Goal: Communication & Community: Answer question/provide support

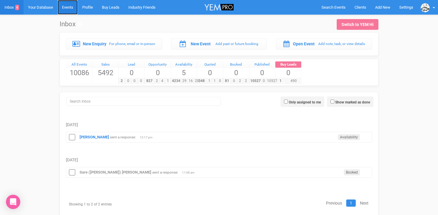
click at [71, 7] on link "Events" at bounding box center [68, 7] width 20 height 15
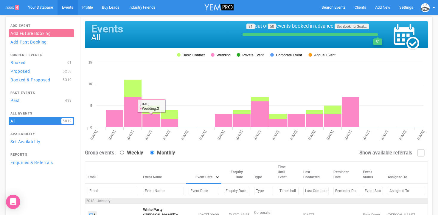
click at [189, 193] on input "text" at bounding box center [204, 191] width 30 height 9
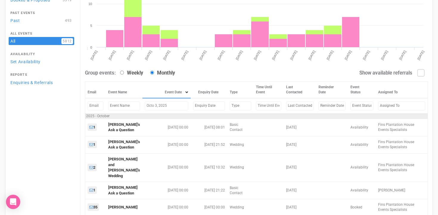
scroll to position [81, 0]
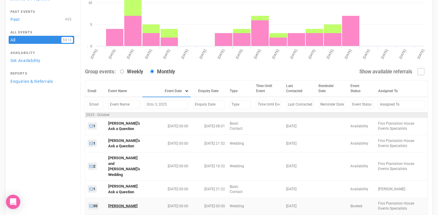
type input "Octo 3, 2025"
click at [120, 204] on link "[PERSON_NAME]" at bounding box center [123, 206] width 30 height 4
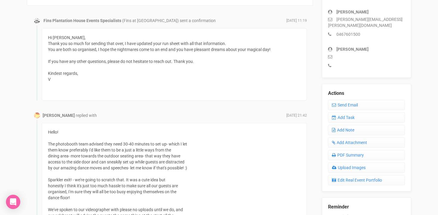
scroll to position [180, 0]
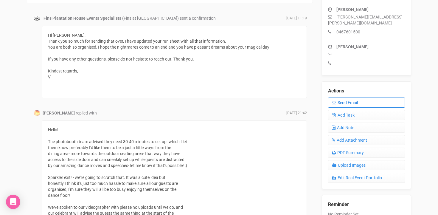
click at [350, 97] on link "Send Email" at bounding box center [366, 102] width 77 height 10
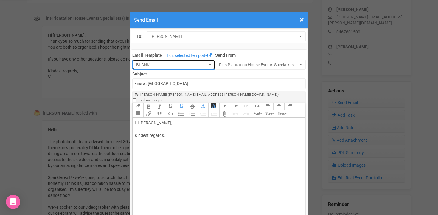
click at [211, 64] on span "button" at bounding box center [210, 64] width 2 height 1
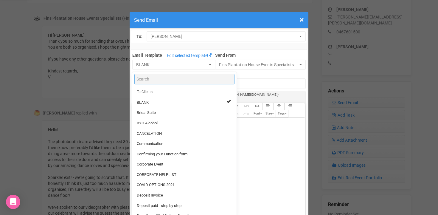
click at [164, 82] on input "Search" at bounding box center [184, 79] width 100 height 10
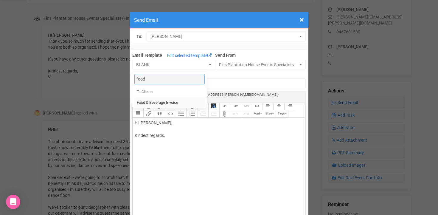
type input "food"
click at [155, 101] on span "Food & Beverage Invoice" at bounding box center [157, 103] width 41 height 6
select select "327134"
type input "Fins Plantation House: Food & Beverage Invoice"
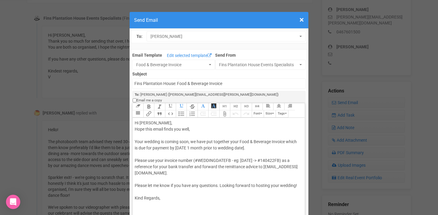
click at [172, 120] on div "Hi [PERSON_NAME], Hope this email finds you well, Your wedding is coming soon, …" at bounding box center [218, 160] width 166 height 81
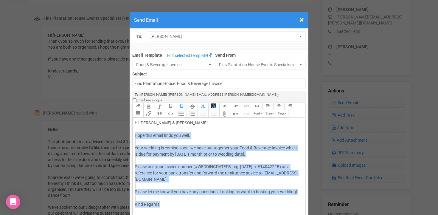
click at [139, 146] on div "Hi [PERSON_NAME] & [PERSON_NAME], Hope this email finds you well, Your wedding …" at bounding box center [218, 164] width 166 height 88
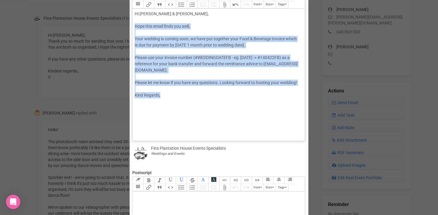
scroll to position [116, 0]
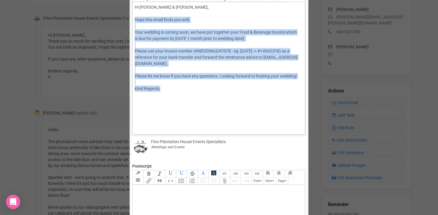
drag, startPoint x: 134, startPoint y: 130, endPoint x: 176, endPoint y: 160, distance: 52.0
click at [176, 160] on div "Link Unlink Bold Italic Strikethrough H1 H2 H3 H4 Link Quote Code Bullets Numbe…" at bounding box center [218, 158] width 173 height 342
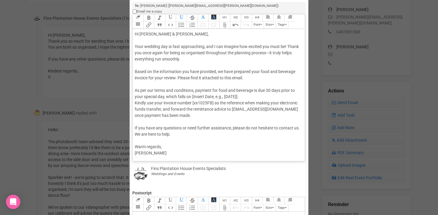
scroll to position [88, 0]
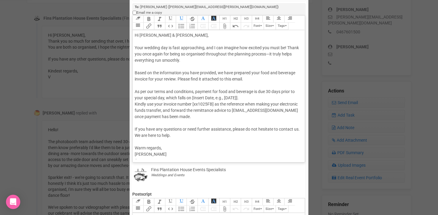
click at [205, 43] on div "Hi [PERSON_NAME] & [PERSON_NAME], Your wedding day is fast approaching, and I c…" at bounding box center [218, 97] width 166 height 131
click at [287, 41] on div "Hi [PERSON_NAME] & [PERSON_NAME], Your wedding day is fast approaching and I ca…" at bounding box center [218, 97] width 166 height 131
click at [281, 48] on div "Hi [PERSON_NAME] & [PERSON_NAME], Your wedding day is fast approaching and I ca…" at bounding box center [218, 97] width 166 height 131
click at [166, 93] on div "Hi [PERSON_NAME] & [PERSON_NAME], Your wedding day is fast approaching and I ca…" at bounding box center [218, 97] width 166 height 131
drag, startPoint x: 192, startPoint y: 92, endPoint x: 246, endPoint y: 93, distance: 54.5
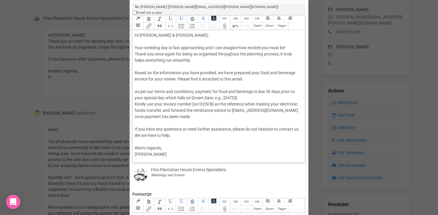
click at [246, 93] on div "Hi [PERSON_NAME] & [PERSON_NAME], Your wedding day is fast approaching and I ca…" at bounding box center [218, 97] width 166 height 131
drag, startPoint x: 166, startPoint y: 92, endPoint x: 249, endPoint y: 93, distance: 82.3
click at [249, 93] on div "Hi [PERSON_NAME] & [PERSON_NAME], Your wedding day is fast approaching and I ca…" at bounding box center [218, 97] width 166 height 131
click at [134, 99] on trix-editor "Hi [PERSON_NAME] & [PERSON_NAME], Your wedding day is fast approaching and I ca…" at bounding box center [219, 94] width 172 height 129
click at [230, 91] on div "Hi [PERSON_NAME] & [PERSON_NAME], Your wedding day is fast approaching and I ca…" at bounding box center [218, 97] width 166 height 131
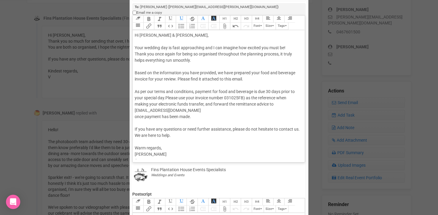
click at [226, 90] on div "Hi [PERSON_NAME] & [PERSON_NAME], Your wedding day is fast approaching and I ca…" at bounding box center [218, 97] width 166 height 131
drag, startPoint x: 283, startPoint y: 93, endPoint x: 204, endPoint y: 99, distance: 79.2
click at [204, 99] on div "Hi [PERSON_NAME] & [PERSON_NAME], Your wedding day is fast approaching and I ca…" at bounding box center [218, 97] width 166 height 131
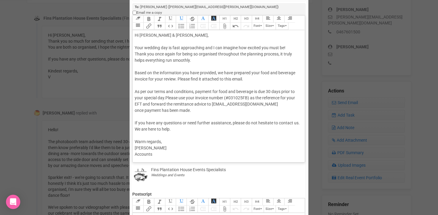
drag, startPoint x: 136, startPoint y: 105, endPoint x: 212, endPoint y: 104, distance: 76.0
click at [212, 104] on div "Hi [PERSON_NAME] & [PERSON_NAME], Your wedding day is fast approaching and I ca…" at bounding box center [218, 94] width 166 height 125
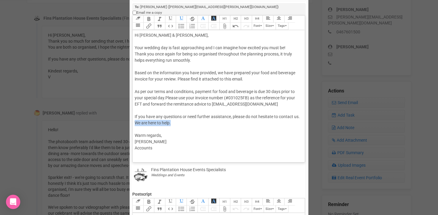
drag, startPoint x: 142, startPoint y: 117, endPoint x: 181, endPoint y: 117, distance: 39.9
click at [181, 117] on div "Hi [PERSON_NAME] & [PERSON_NAME], Your wedding day is fast approaching and I ca…" at bounding box center [218, 91] width 166 height 119
drag, startPoint x: 148, startPoint y: 129, endPoint x: 133, endPoint y: 129, distance: 14.9
click at [133, 129] on trix-editor "Hi [PERSON_NAME] & [PERSON_NAME], Your wedding day is fast approaching and I ca…" at bounding box center [219, 94] width 172 height 129
click at [158, 128] on div "Hi [PERSON_NAME] & [PERSON_NAME], Your wedding day is fast approaching and I ca…" at bounding box center [218, 88] width 166 height 113
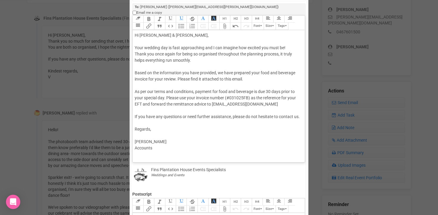
drag, startPoint x: 158, startPoint y: 149, endPoint x: 127, endPoint y: 149, distance: 31.3
click at [127, 149] on div "× Close Send Email To: [PERSON_NAME] [PERSON_NAME] [PERSON_NAME] Email Template…" at bounding box center [219, 159] width 438 height 476
click at [139, 61] on div "Hi [PERSON_NAME] & [PERSON_NAME], Your wedding day is fast approaching and I ca…" at bounding box center [218, 91] width 166 height 119
click at [138, 80] on div "Hi [PERSON_NAME] & [PERSON_NAME], Your wedding day is fast approaching and I ca…" at bounding box center [218, 91] width 166 height 119
click at [226, 23] on button "Attach Files" at bounding box center [224, 26] width 11 height 7
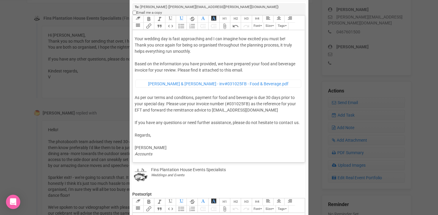
scroll to position [15, 0]
click at [281, 34] on div "Hi [PERSON_NAME] & [PERSON_NAME], Your wedding day is fast approaching and I ca…" at bounding box center [218, 90] width 166 height 134
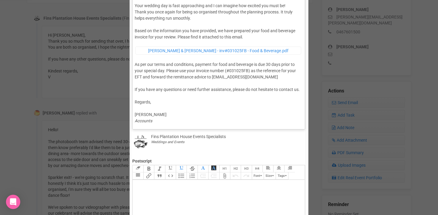
scroll to position [122, 0]
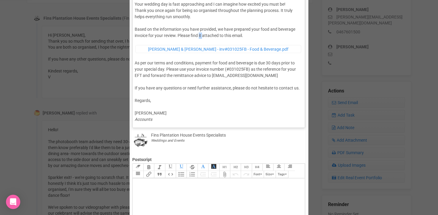
drag, startPoint x: 203, startPoint y: 23, endPoint x: 199, endPoint y: 24, distance: 3.3
click at [199, 24] on div "Hi [PERSON_NAME] & [PERSON_NAME], Your wedding day is fast approaching and I ca…" at bounding box center [218, 56] width 166 height 134
drag, startPoint x: 241, startPoint y: 23, endPoint x: 216, endPoint y: 22, distance: 25.0
click at [216, 22] on div "Hi [PERSON_NAME] & [PERSON_NAME], Your wedding day is fast approaching and I ca…" at bounding box center [218, 56] width 166 height 134
type trix-editor "<div>Hi [PERSON_NAME] &amp; [PERSON_NAME],<br><br>Your wedding day is fast appr…"
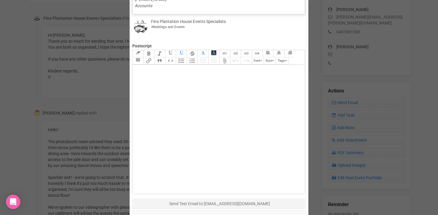
scroll to position [274, 0]
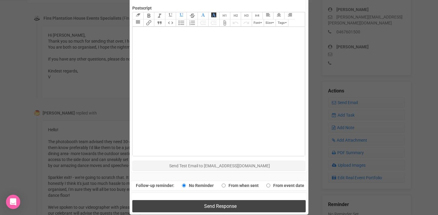
click at [214, 203] on span "Send Response" at bounding box center [220, 206] width 32 height 6
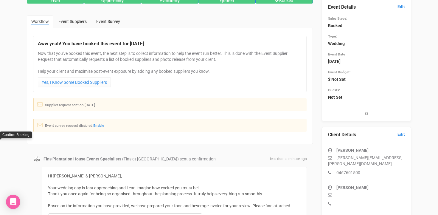
scroll to position [0, 0]
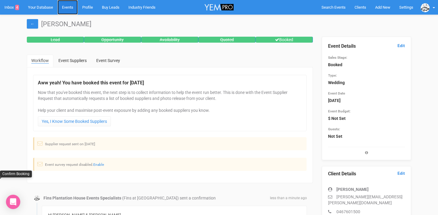
click at [67, 7] on link "Events" at bounding box center [68, 7] width 20 height 15
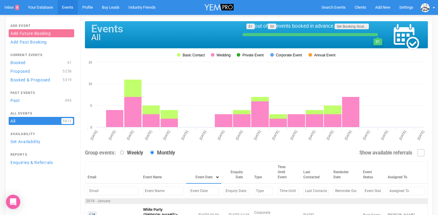
click at [189, 190] on input "text" at bounding box center [204, 191] width 30 height 9
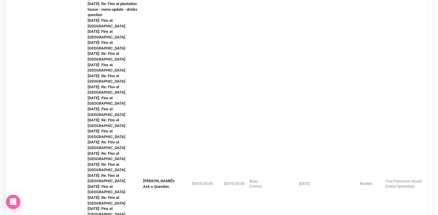
scroll to position [419, 0]
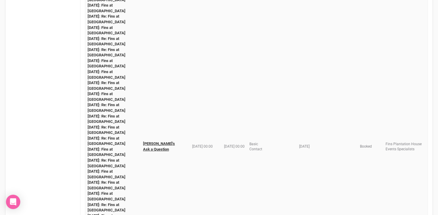
type input "[DATE]"
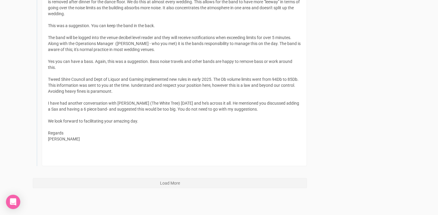
scroll to position [3640, 0]
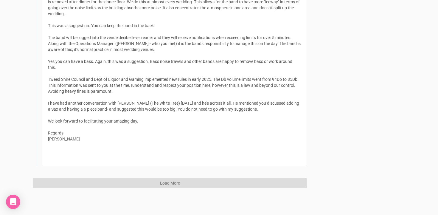
click at [170, 182] on button "Load More" at bounding box center [170, 183] width 274 height 10
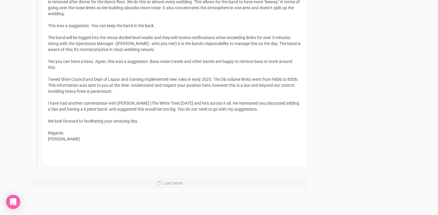
click at [161, 105] on div "Hi Edwina and Chris, Thank you for your emails. I feel things have been misunde…" at bounding box center [174, 49] width 253 height 221
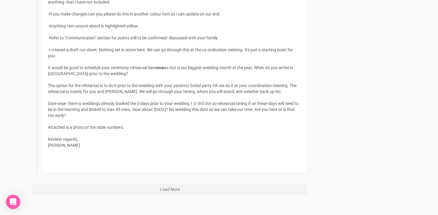
scroll to position [7504, 0]
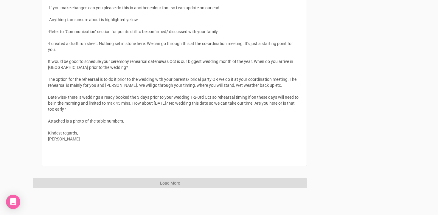
click at [167, 180] on button "Load More" at bounding box center [170, 183] width 274 height 10
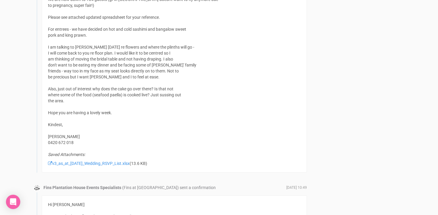
scroll to position [548, 0]
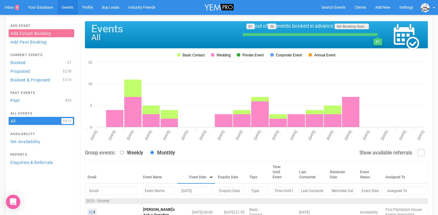
click at [181, 191] on input "oct 4, 2025" at bounding box center [196, 191] width 33 height 9
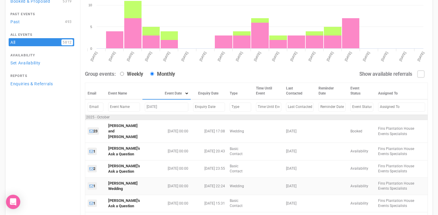
scroll to position [105, 0]
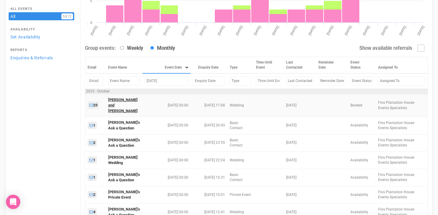
type input "oct 5, 2025"
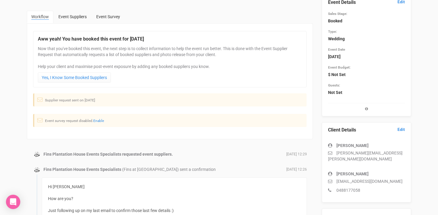
scroll to position [128, 0]
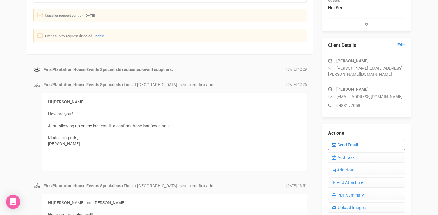
click at [342, 141] on link "Send Email" at bounding box center [366, 145] width 77 height 10
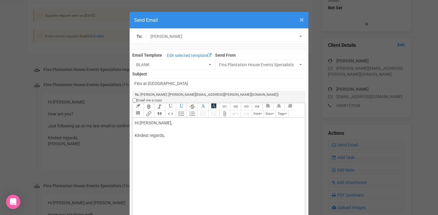
click at [300, 21] on span "×" at bounding box center [301, 20] width 4 height 10
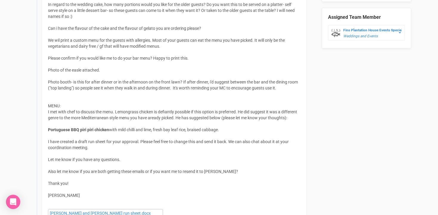
scroll to position [400, 0]
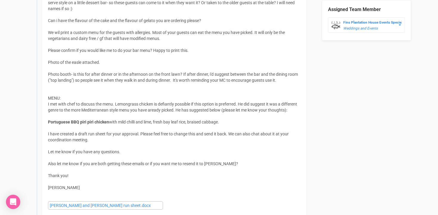
click at [111, 33] on div "Hi Ellen and Chris Hope you are doing well! I was out of the office yesturday s…" at bounding box center [174, 5] width 253 height 155
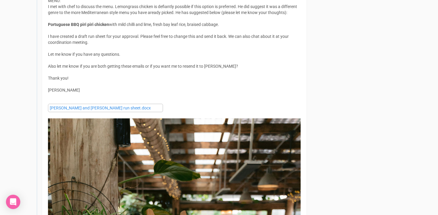
scroll to position [498, 0]
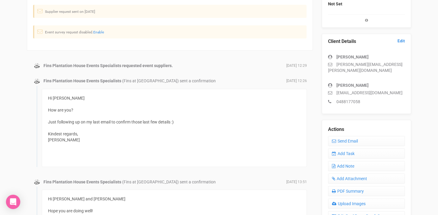
scroll to position [134, 0]
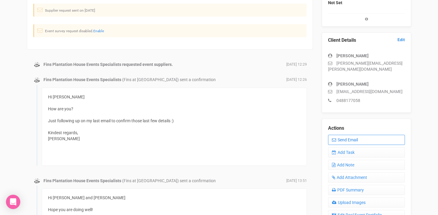
click at [360, 135] on link "Send Email" at bounding box center [366, 140] width 77 height 10
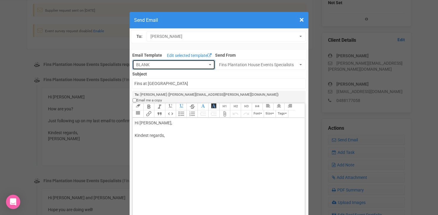
click at [210, 65] on span "button" at bounding box center [210, 64] width 2 height 1
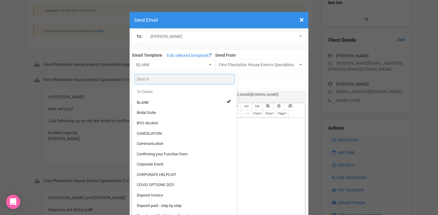
click at [176, 78] on input "Search" at bounding box center [184, 79] width 100 height 10
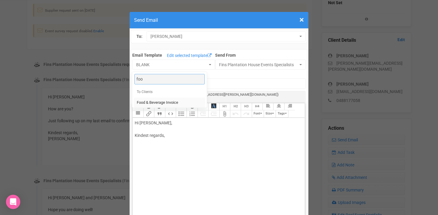
type input "foo"
click at [150, 103] on span "Food & Beverage Invoice" at bounding box center [157, 103] width 41 height 6
select select "327134"
type input "Fins Plantation House: Food & Beverage Invoice"
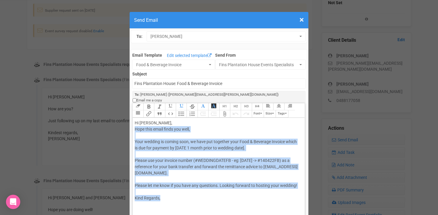
drag, startPoint x: 135, startPoint y: 124, endPoint x: 206, endPoint y: 199, distance: 103.7
click at [206, 199] on trix-editor "Hi Ellen McNamara, Hope this email finds you well, Your wedding is coming soon,…" at bounding box center [219, 182] width 172 height 129
paste trix-editor "Your wedding day is fast approaching, and I can imagine how excited you must be…"
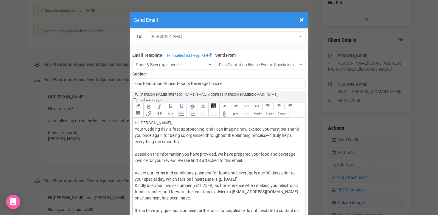
click at [134, 123] on trix-editor "Hi Ellen McNamara, Your wedding day is fast approaching, and I can imagine how …" at bounding box center [219, 182] width 172 height 129
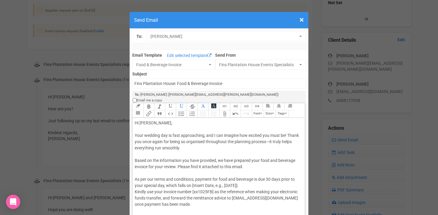
type trix-editor "<div>Hi Ellen McNamara,<br><br>Your wedding day is fast approaching, and I can …"
click at [135, 83] on input "Fins Plantation House: Food & Beverage Invoice" at bounding box center [218, 83] width 173 height 10
click at [163, 83] on input "Accounts - Fins Plantation House: Food & Beverage Invoice" at bounding box center [218, 83] width 173 height 10
click at [202, 83] on input "Accounts - Fins at Plantation House: Food & Beverage Invoice" at bounding box center [218, 83] width 173 height 10
drag, startPoint x: 256, startPoint y: 83, endPoint x: 201, endPoint y: 82, distance: 55.1
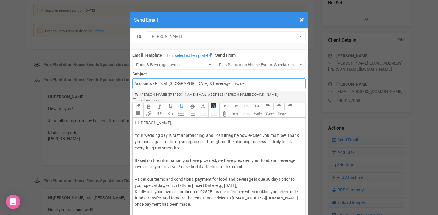
click at [201, 82] on input "Accounts - Fins at Plantation HouseFood & Beverage Invoice" at bounding box center [218, 83] width 173 height 10
type input "Accounts - Fins at Plantation House - Food & Beverage Invoice"
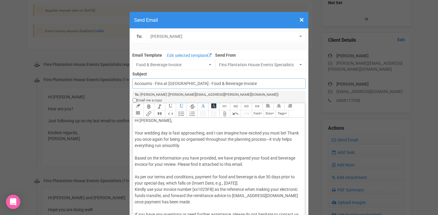
scroll to position [0, 0]
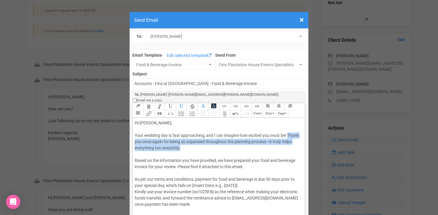
drag, startPoint x: 288, startPoint y: 130, endPoint x: 288, endPoint y: 144, distance: 14.3
click at [288, 144] on div "Hi Ellen McNamara, Your wedding day is fast approaching, and I can imagine how …" at bounding box center [218, 185] width 166 height 131
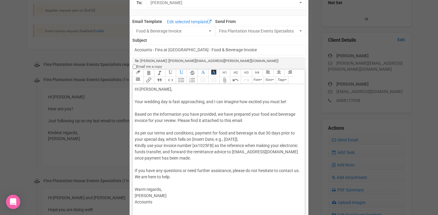
scroll to position [36, 0]
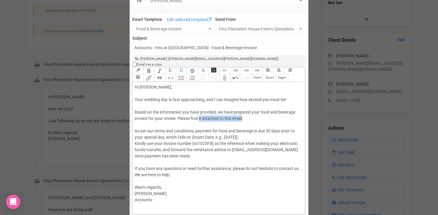
drag, startPoint x: 243, startPoint y: 112, endPoint x: 199, endPoint y: 112, distance: 43.8
click at [199, 112] on div "Hi Ellen McNamara, Your wedding day is fast approaching, and I can imagine how …" at bounding box center [218, 143] width 166 height 119
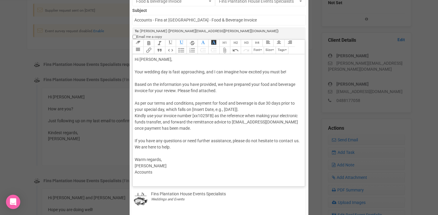
scroll to position [65, 0]
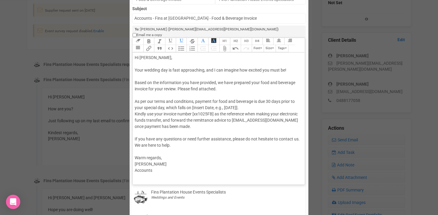
drag, startPoint x: 165, startPoint y: 103, endPoint x: 251, endPoint y: 104, distance: 86.1
click at [251, 104] on div "Hi Ellen McNamara, Your wedding day is fast approaching, and I can imagine how …" at bounding box center [218, 114] width 166 height 119
click at [145, 108] on div "Hi Ellen McNamara, Your wedding day is fast approaching, and I can imagine how …" at bounding box center [218, 114] width 166 height 119
click at [230, 103] on div "Hi Ellen McNamara, Your wedding day is fast approaching, and I can imagine how …" at bounding box center [218, 114] width 166 height 119
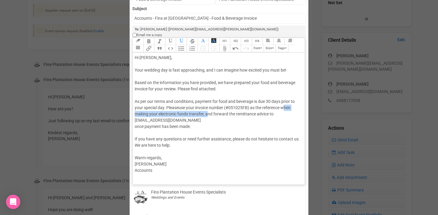
drag, startPoint x: 282, startPoint y: 102, endPoint x: 206, endPoint y: 108, distance: 76.3
click at [206, 108] on div "Hi Ellen McNamara, Your wedding day is fast approaching, and I can imagine how …" at bounding box center [218, 114] width 166 height 119
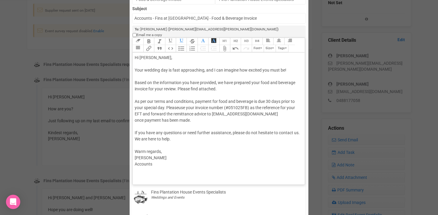
drag, startPoint x: 135, startPoint y: 114, endPoint x: 198, endPoint y: 114, distance: 62.9
click at [198, 114] on div "Hi Ellen McNamara, Your wedding day is fast approaching, and I can imagine how …" at bounding box center [218, 111] width 166 height 113
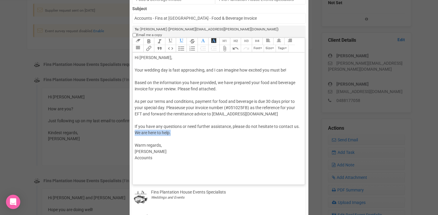
drag, startPoint x: 142, startPoint y: 126, endPoint x: 184, endPoint y: 125, distance: 42.0
click at [184, 125] on div "Hi Ellen McNamara, Your wedding day is fast approaching, and I can imagine how …" at bounding box center [218, 108] width 166 height 106
drag, startPoint x: 148, startPoint y: 139, endPoint x: 129, endPoint y: 138, distance: 19.4
click at [129, 138] on div "× Close Send Email To: Ellen McNamara Ellen McNamara Ellen McNamara Email Templ…" at bounding box center [219, 182] width 438 height 476
click at [142, 161] on div "Hi Ellen McNamara, Your wedding day is fast approaching, and I can imagine how …" at bounding box center [218, 108] width 166 height 106
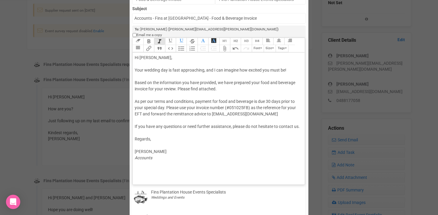
scroll to position [0, 0]
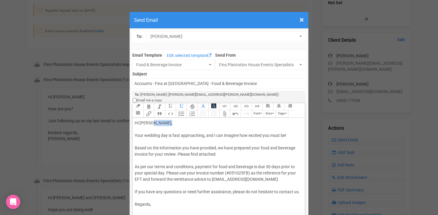
drag, startPoint x: 150, startPoint y: 116, endPoint x: 171, endPoint y: 116, distance: 20.6
click at [171, 120] on div "Hi Ellen McNamara, Your wedding day is fast approaching, and I can imagine how …" at bounding box center [218, 173] width 166 height 106
click at [205, 130] on div "Hi Ellen & Chris, Your wedding day is fast approaching, and I can imagine how e…" at bounding box center [218, 173] width 166 height 106
type trix-editor "<div>Hi Ellen &amp; Chris,<br><br>Your wedding day is fast approaching and I ca…"
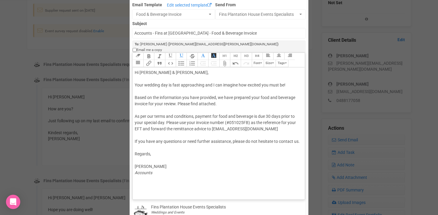
scroll to position [64, 0]
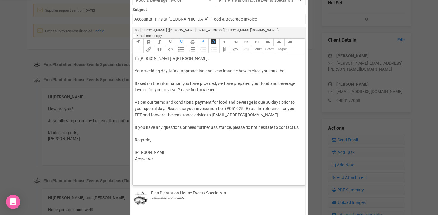
click at [141, 91] on div "Hi Ellen & Chris, Your wedding day is fast approaching and I can imagine how ex…" at bounding box center [218, 108] width 166 height 106
click at [226, 46] on button "Attach Files" at bounding box center [224, 49] width 11 height 7
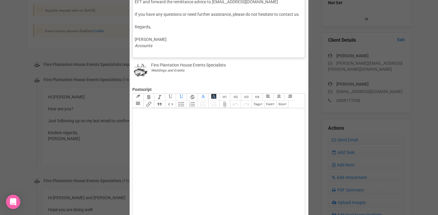
scroll to position [274, 0]
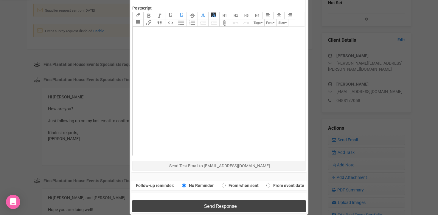
click at [211, 203] on span "Send Response" at bounding box center [220, 206] width 32 height 6
